Goal: Transaction & Acquisition: Book appointment/travel/reservation

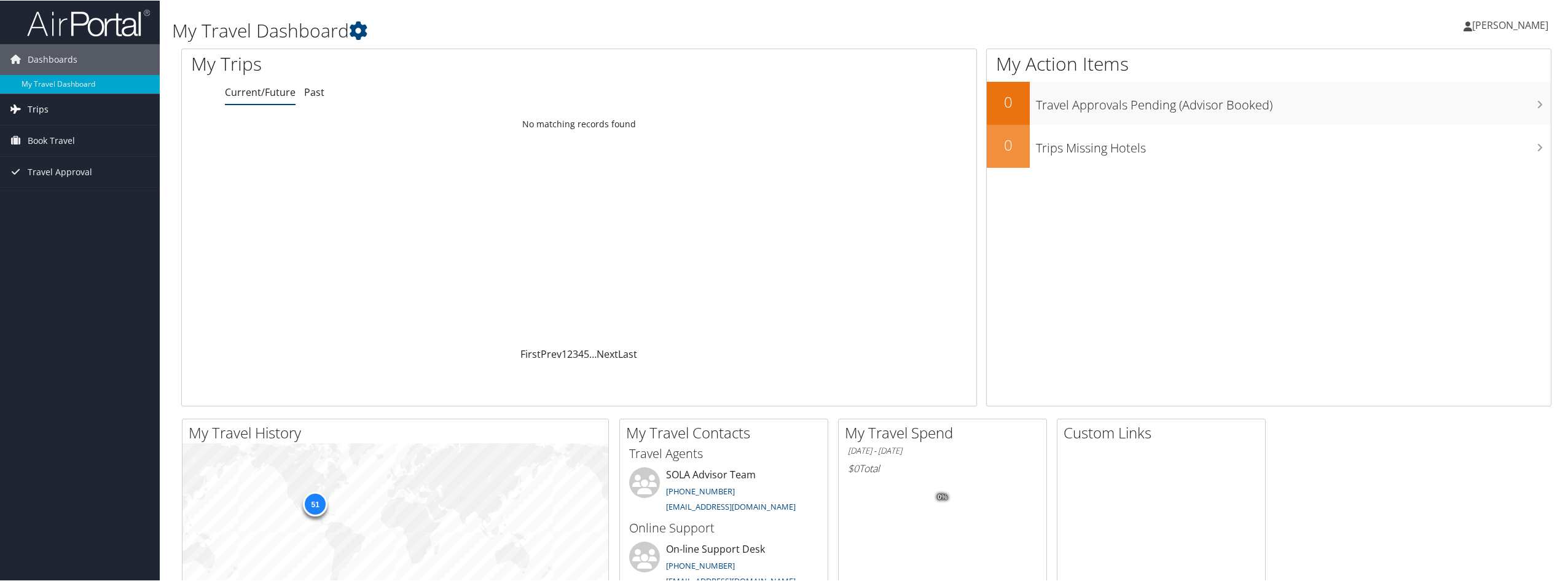
click at [36, 107] on span "Trips" at bounding box center [38, 109] width 21 height 30
click at [42, 195] on span "Book Travel" at bounding box center [51, 195] width 47 height 30
click at [70, 238] on link "Book/Manage Online Trips" at bounding box center [80, 238] width 160 height 18
